Goal: Task Accomplishment & Management: Manage account settings

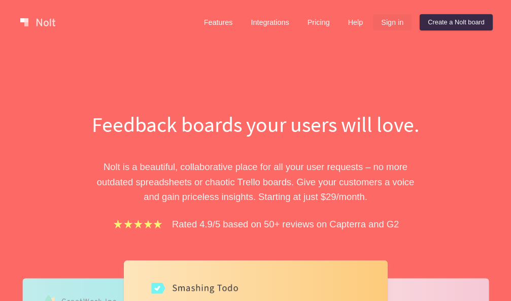
click at [384, 22] on link "Sign in" at bounding box center [392, 22] width 39 height 16
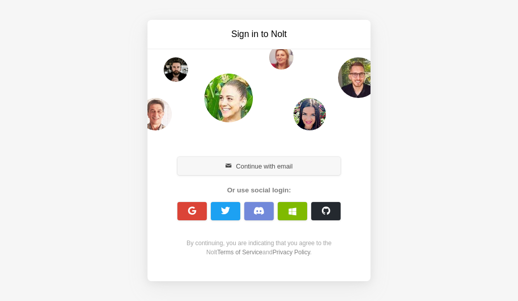
click at [213, 170] on button "Continue with email" at bounding box center [259, 166] width 163 height 18
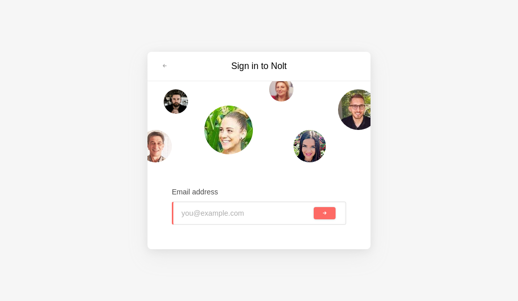
paste input "mayawic677@erynka.com"
type input "mayawic677@erynka.com"
click at [324, 218] on button "submit" at bounding box center [325, 213] width 22 height 12
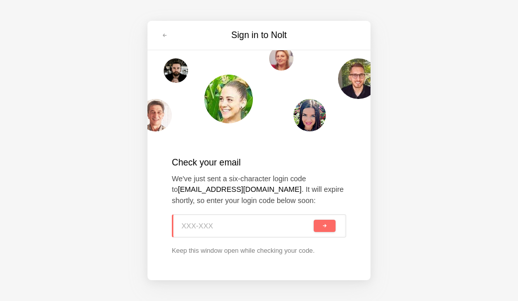
paste input "30L-17D"
type input "30L-17D"
click at [328, 221] on button "submit" at bounding box center [325, 226] width 22 height 12
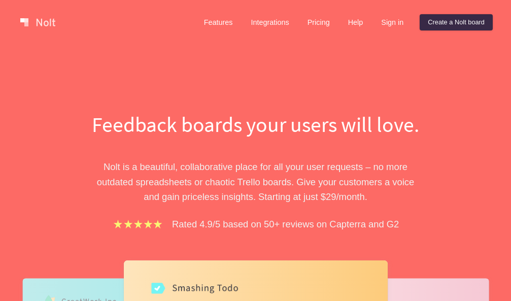
click at [383, 21] on link "Sign in" at bounding box center [392, 22] width 39 height 16
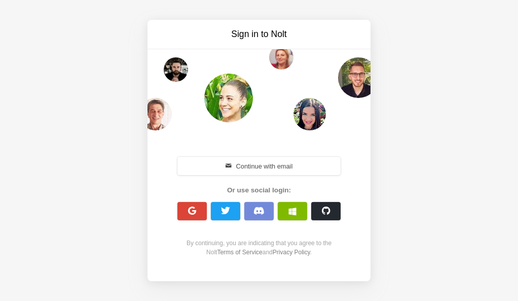
click at [236, 156] on div "Continue with email" at bounding box center [259, 166] width 175 height 22
click at [233, 157] on button "Continue with email" at bounding box center [259, 166] width 163 height 18
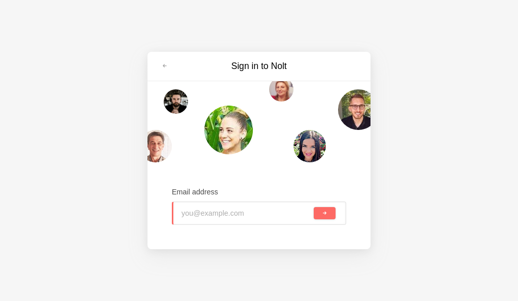
click at [240, 220] on input "email" at bounding box center [247, 213] width 130 height 22
paste input "reyono6165@erynka.com"
type input "reyono6165@erynka.com"
click at [328, 214] on button "submit" at bounding box center [325, 213] width 22 height 12
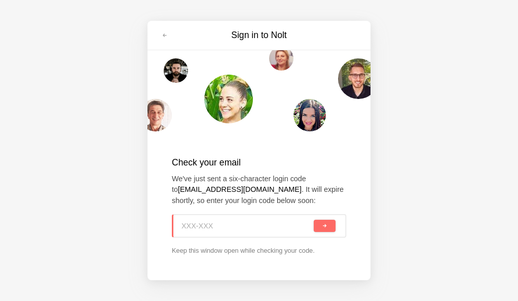
paste input "S4Z-D2W"
type input "S4Z-D2W"
click at [325, 218] on div "S4Z-D2W" at bounding box center [259, 225] width 175 height 23
click at [324, 224] on span "submit" at bounding box center [325, 226] width 6 height 6
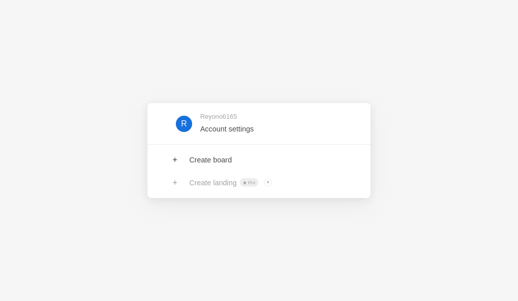
drag, startPoint x: 1, startPoint y: 34, endPoint x: 115, endPoint y: 71, distance: 120.3
click at [88, 145] on div "R Reyono6165 Account settings Create board Create landing Pro ? Board owners wi…" at bounding box center [259, 150] width 518 height 301
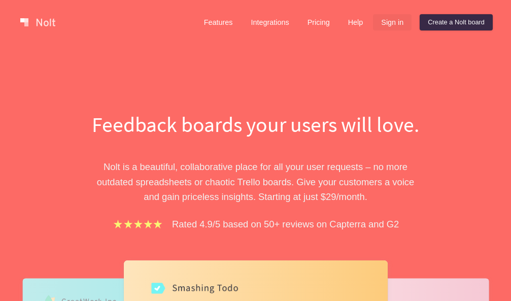
click at [385, 21] on link "Sign in" at bounding box center [392, 22] width 39 height 16
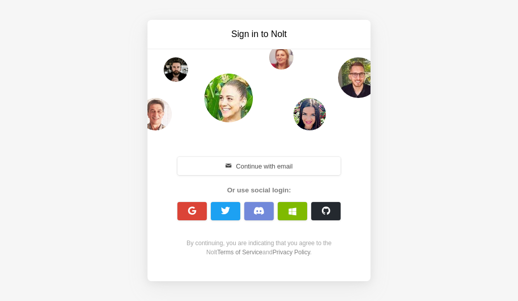
click at [248, 161] on button "Continue with email" at bounding box center [259, 166] width 163 height 18
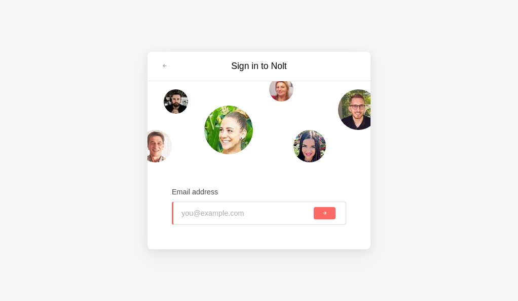
paste input "hikesis694@fintehs.com"
type input "hikesis694@fintehs.com"
click at [330, 215] on button "submit" at bounding box center [325, 213] width 22 height 12
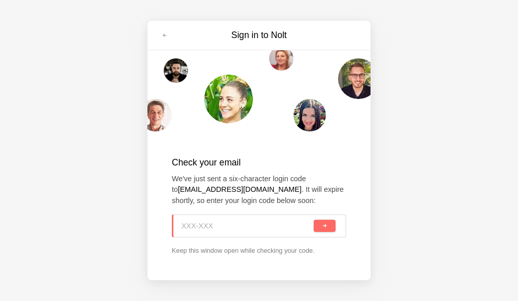
paste input "F6F-Y5R"
type input "F6F-Y5R"
click at [326, 222] on button "submit" at bounding box center [325, 226] width 22 height 12
